Goal: Navigation & Orientation: Find specific page/section

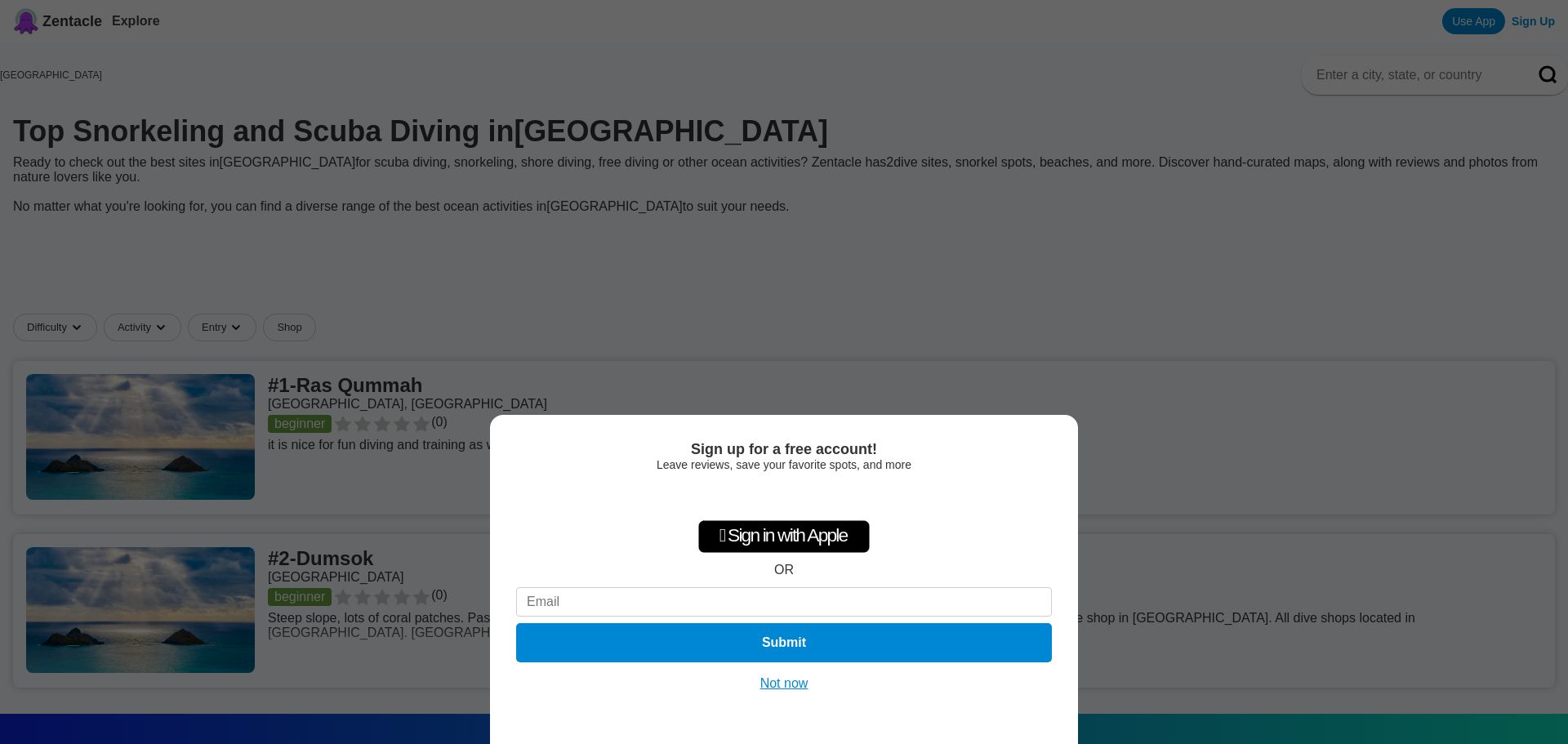
click at [781, 683] on button "Not now" at bounding box center [784, 684] width 58 height 16
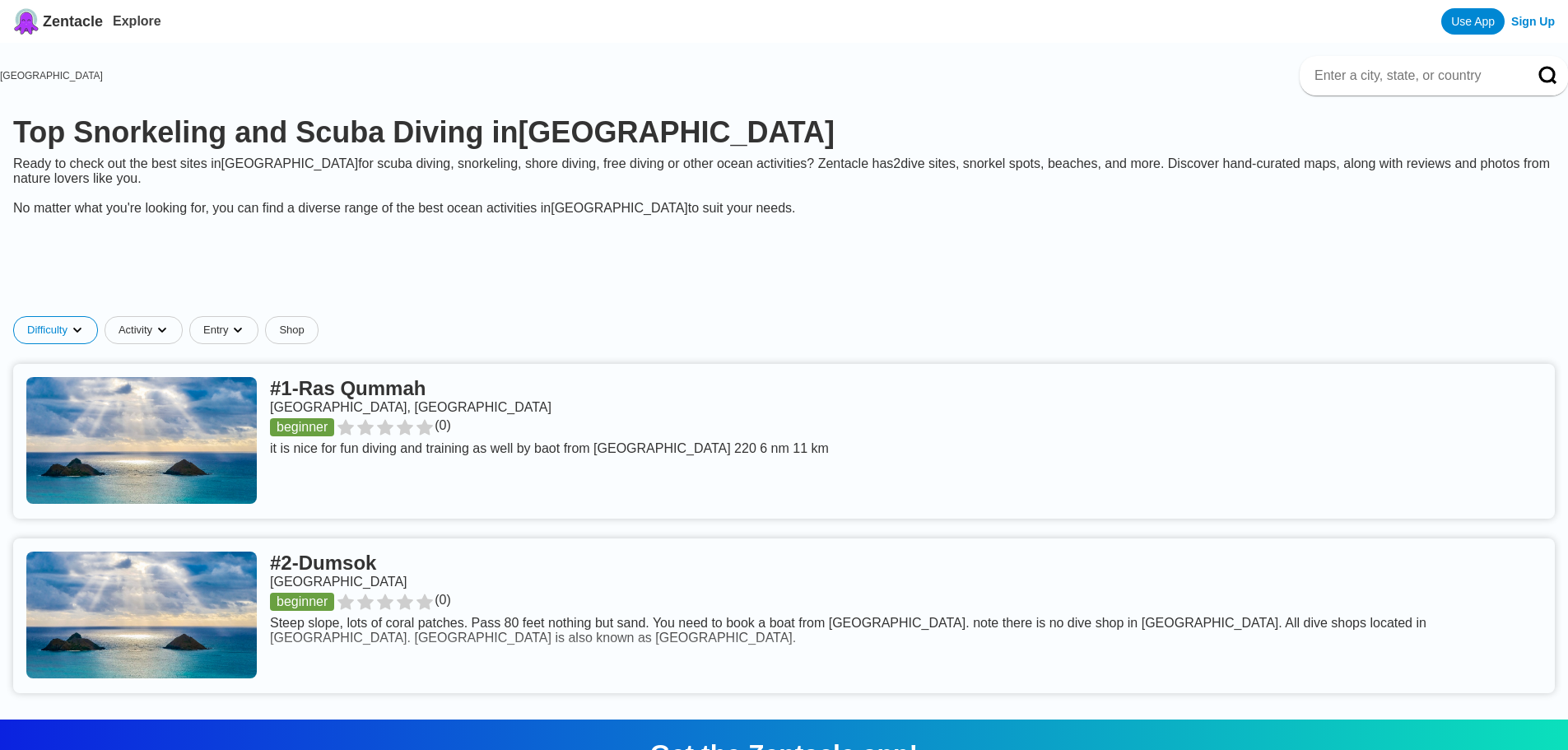
click at [126, 258] on html "Zentacle Explore Use App Sign Up [GEOGRAPHIC_DATA] Top Snorkeling and [MEDICAL_…" at bounding box center [784, 603] width 1568 height 1206
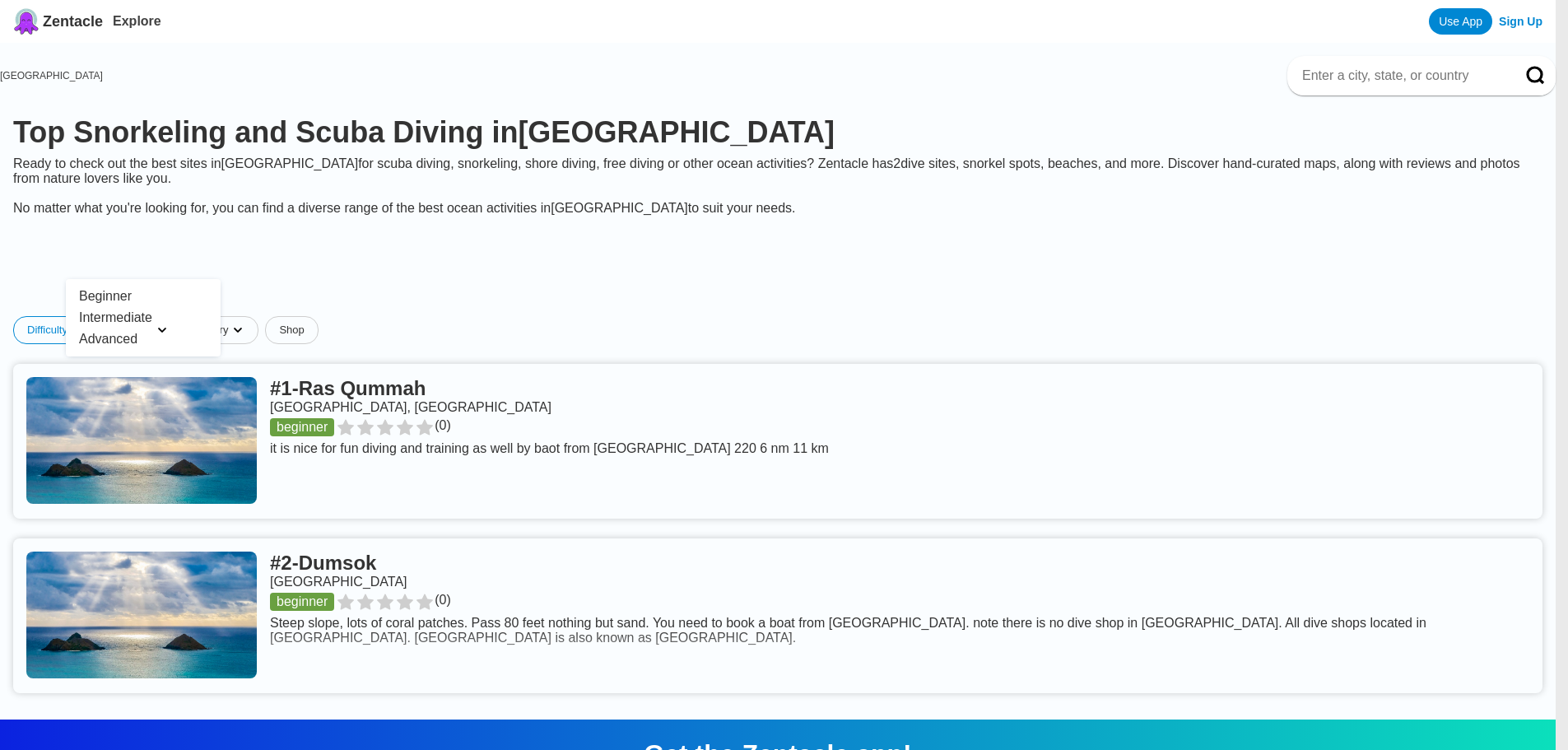
click at [126, 258] on html "Zentacle Explore Use App Sign Up [GEOGRAPHIC_DATA] Top Snorkeling and [MEDICAL_…" at bounding box center [784, 603] width 1568 height 1206
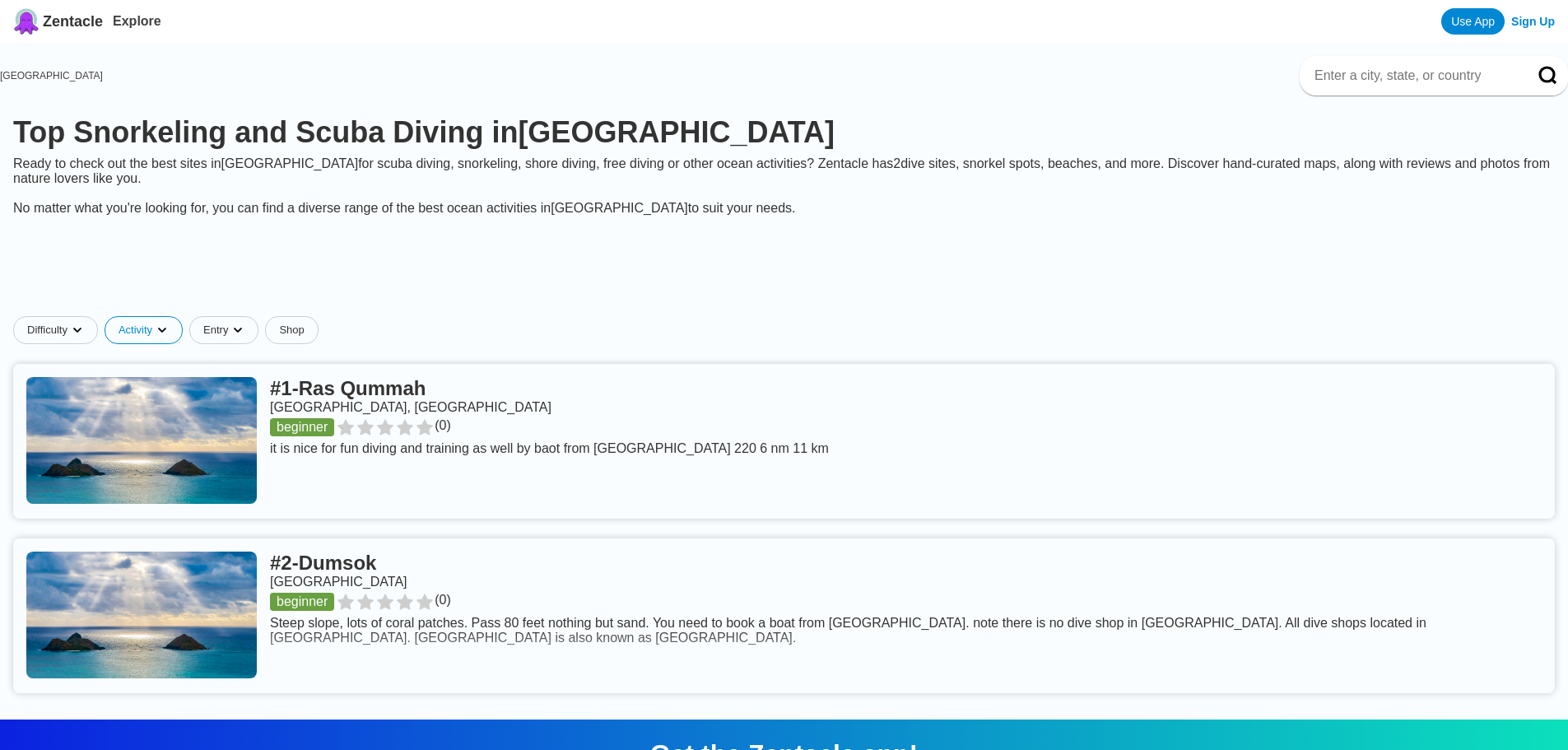
click at [214, 258] on html "Zentacle Explore Use App Sign Up [GEOGRAPHIC_DATA] Top Snorkeling and [MEDICAL_…" at bounding box center [784, 603] width 1568 height 1206
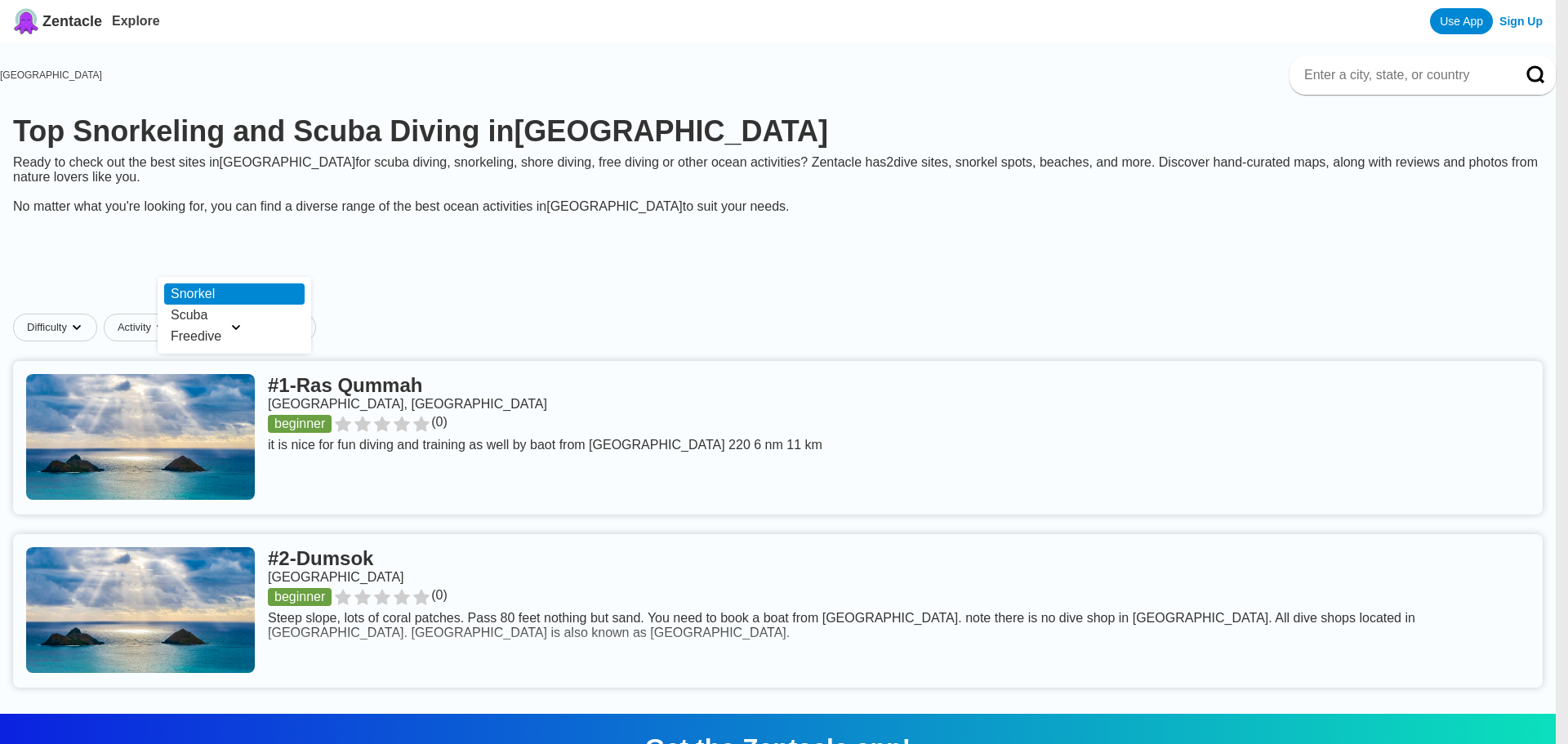
click at [205, 295] on div "Snorkel" at bounding box center [235, 294] width 141 height 21
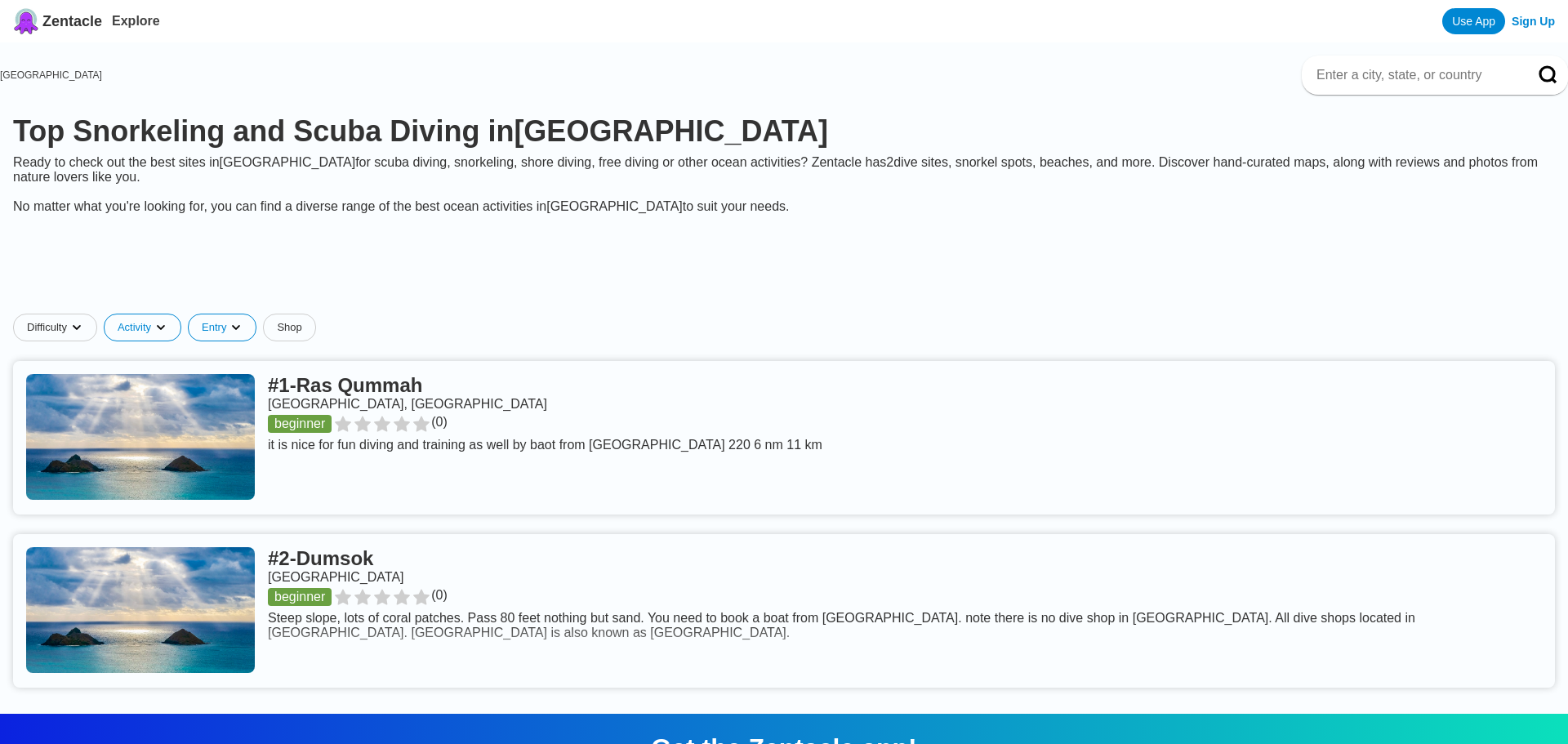
click at [293, 256] on html "Zentacle Explore Use App Sign Up [GEOGRAPHIC_DATA] Top Snorkeling and [MEDICAL_…" at bounding box center [784, 598] width 1568 height 1196
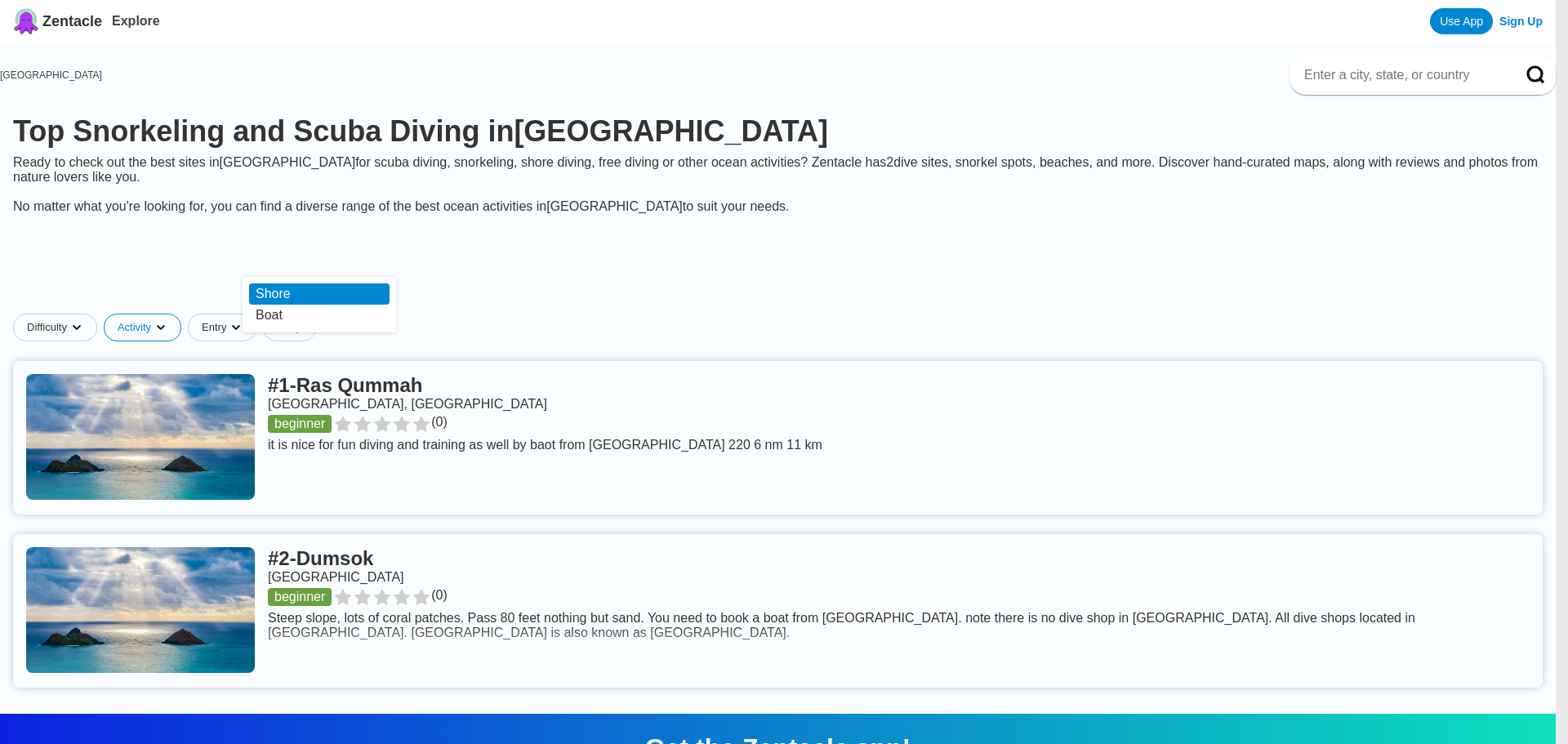
click at [279, 295] on div "Shore" at bounding box center [319, 294] width 141 height 21
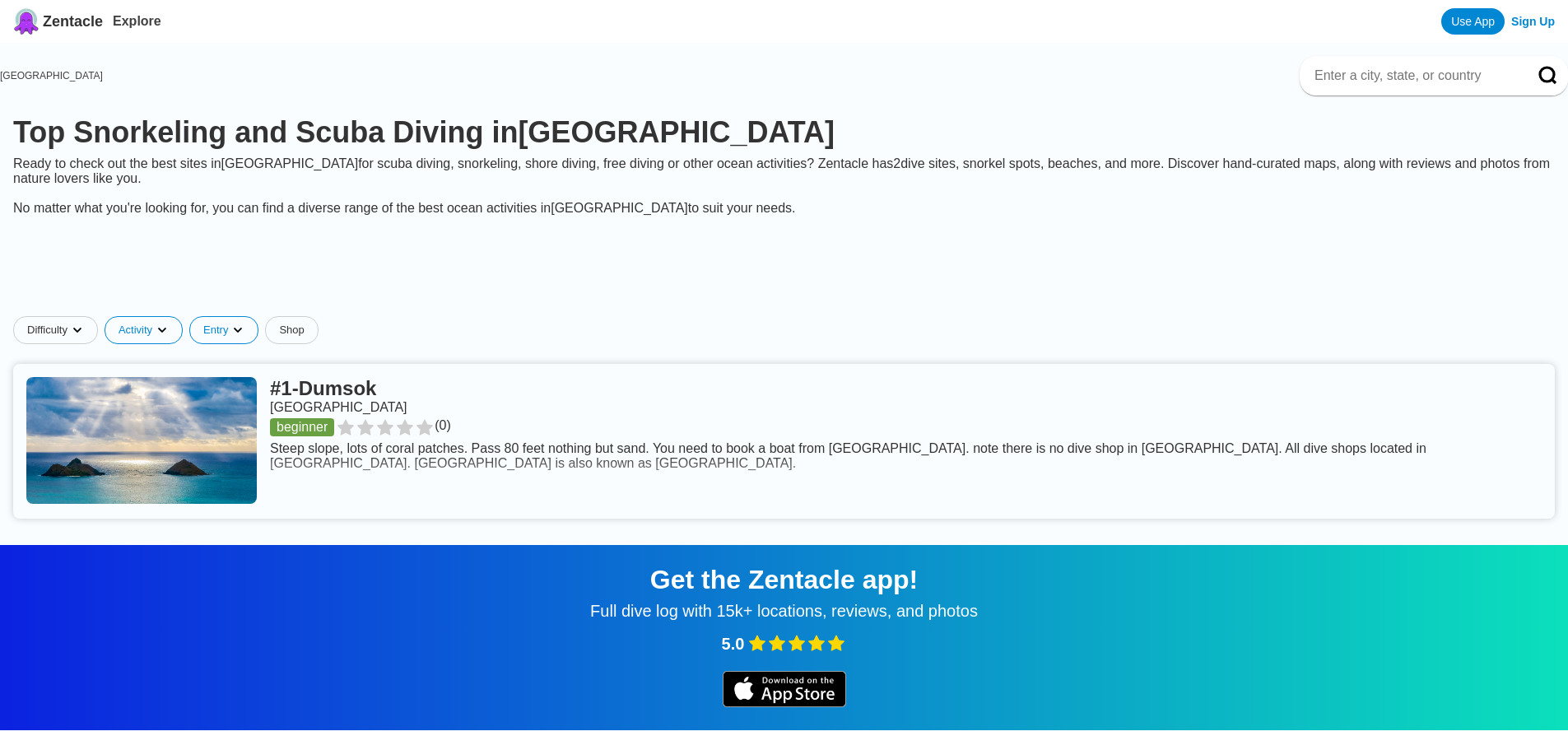
click at [279, 255] on html "Zentacle Explore Use App Sign Up [GEOGRAPHIC_DATA] Top Snorkeling and [MEDICAL_…" at bounding box center [784, 516] width 1568 height 1032
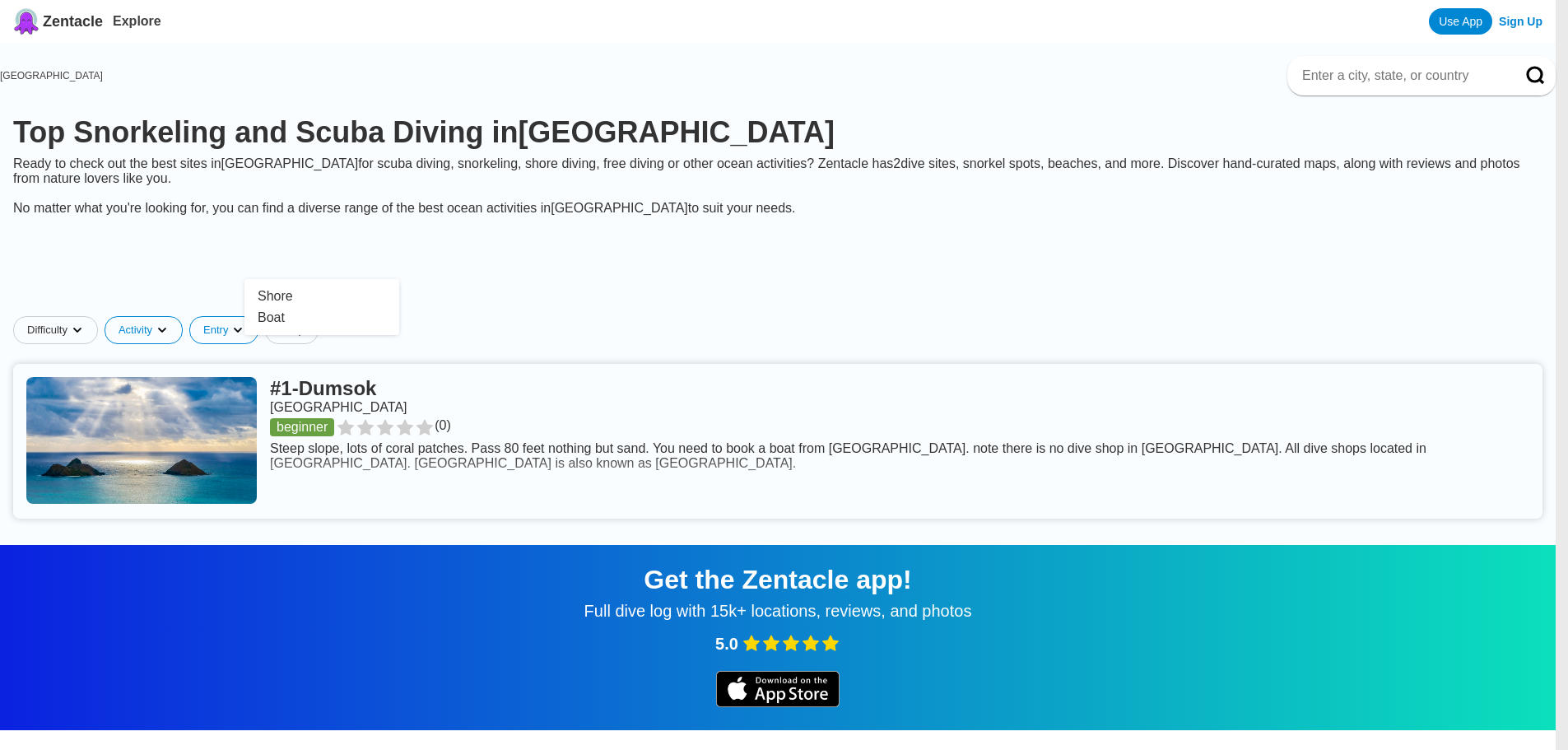
click at [451, 268] on html "Zentacle Explore Use App Sign Up [GEOGRAPHIC_DATA] Top Snorkeling and [MEDICAL_…" at bounding box center [784, 516] width 1568 height 1032
